Goal: Information Seeking & Learning: Understand process/instructions

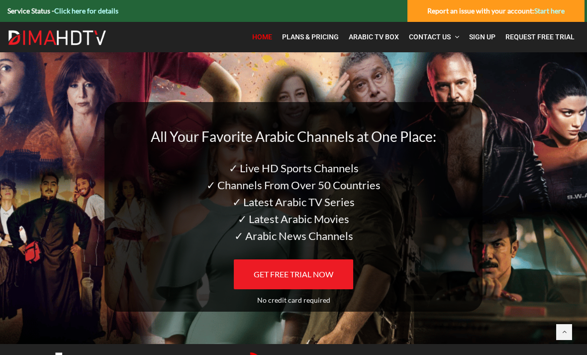
click at [266, 273] on span "GET FREE TRIAL NOW" at bounding box center [294, 273] width 80 height 9
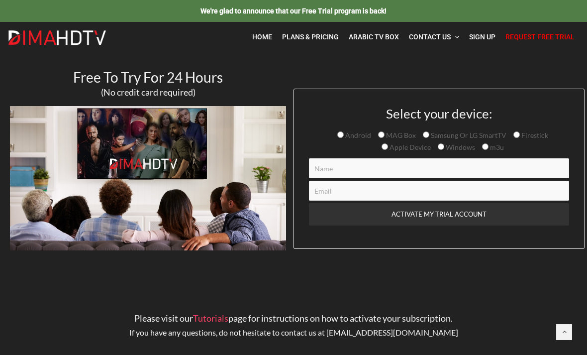
click at [269, 36] on span "Home" at bounding box center [262, 37] width 20 height 8
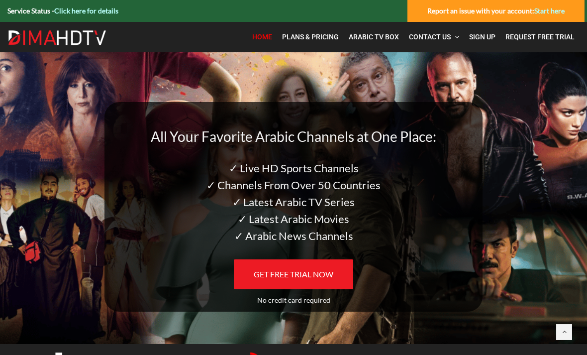
click at [307, 39] on span "Plans & Pricing" at bounding box center [310, 37] width 57 height 8
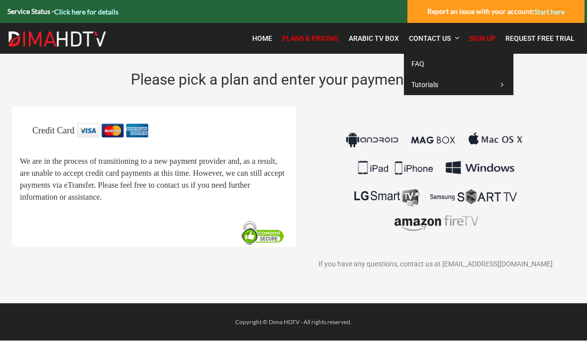
click at [416, 86] on span "Tutorials" at bounding box center [424, 85] width 27 height 8
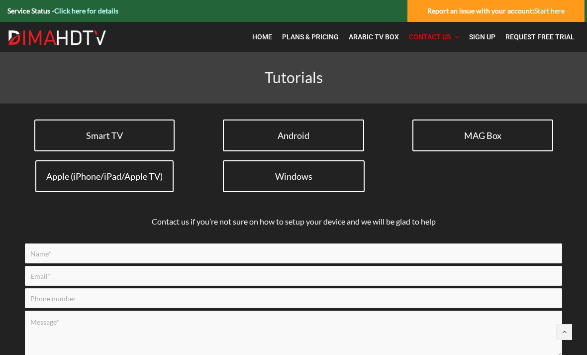
click at [93, 132] on span "Smart TV" at bounding box center [104, 135] width 37 height 11
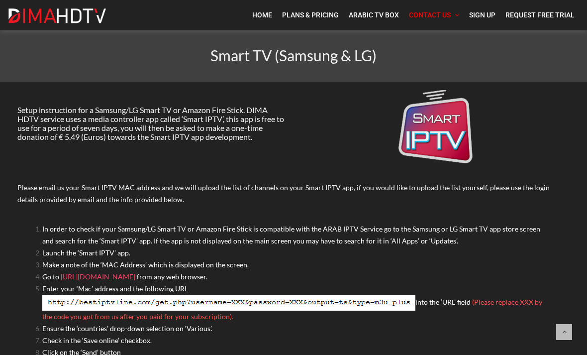
scroll to position [22, 0]
